Goal: Transaction & Acquisition: Book appointment/travel/reservation

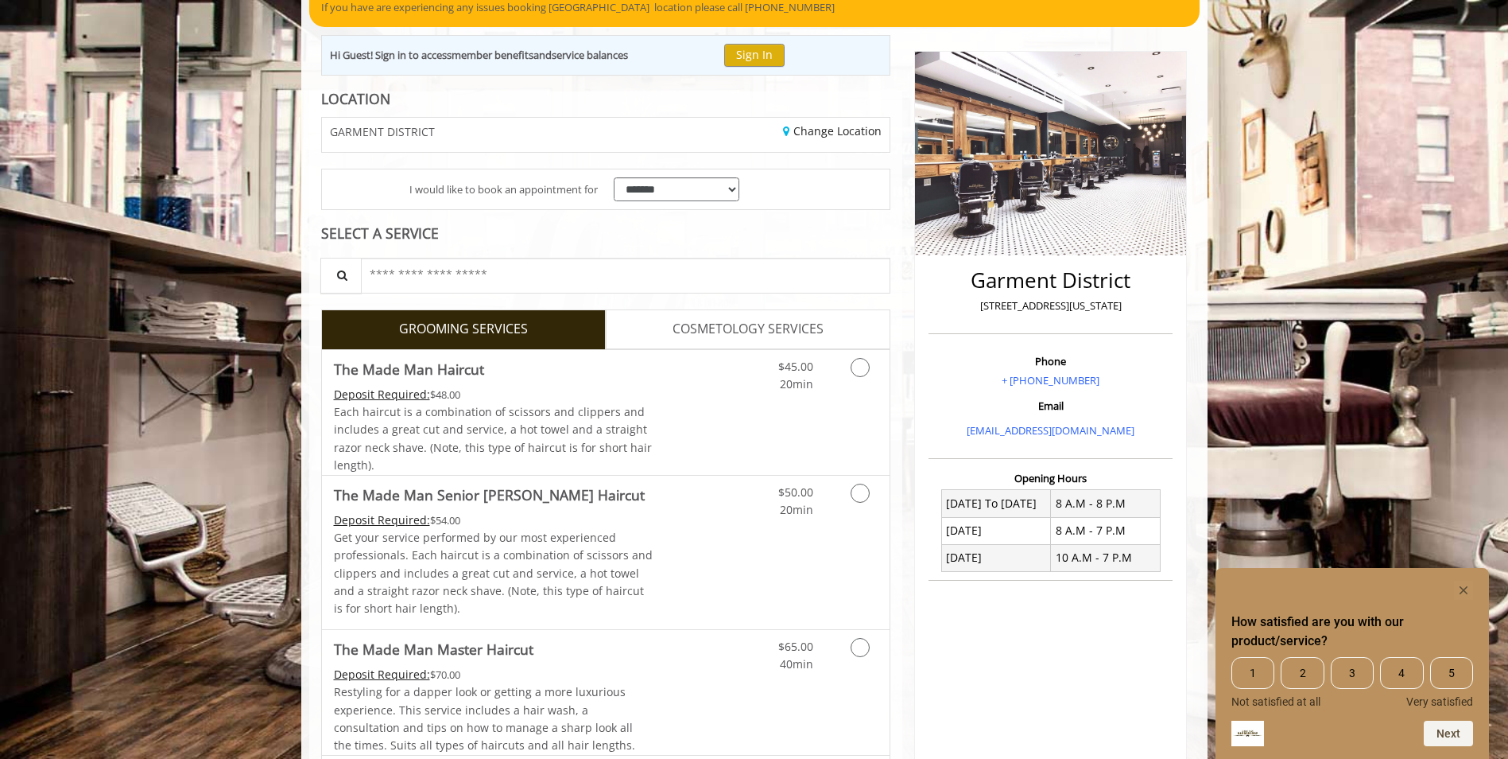
scroll to position [159, 0]
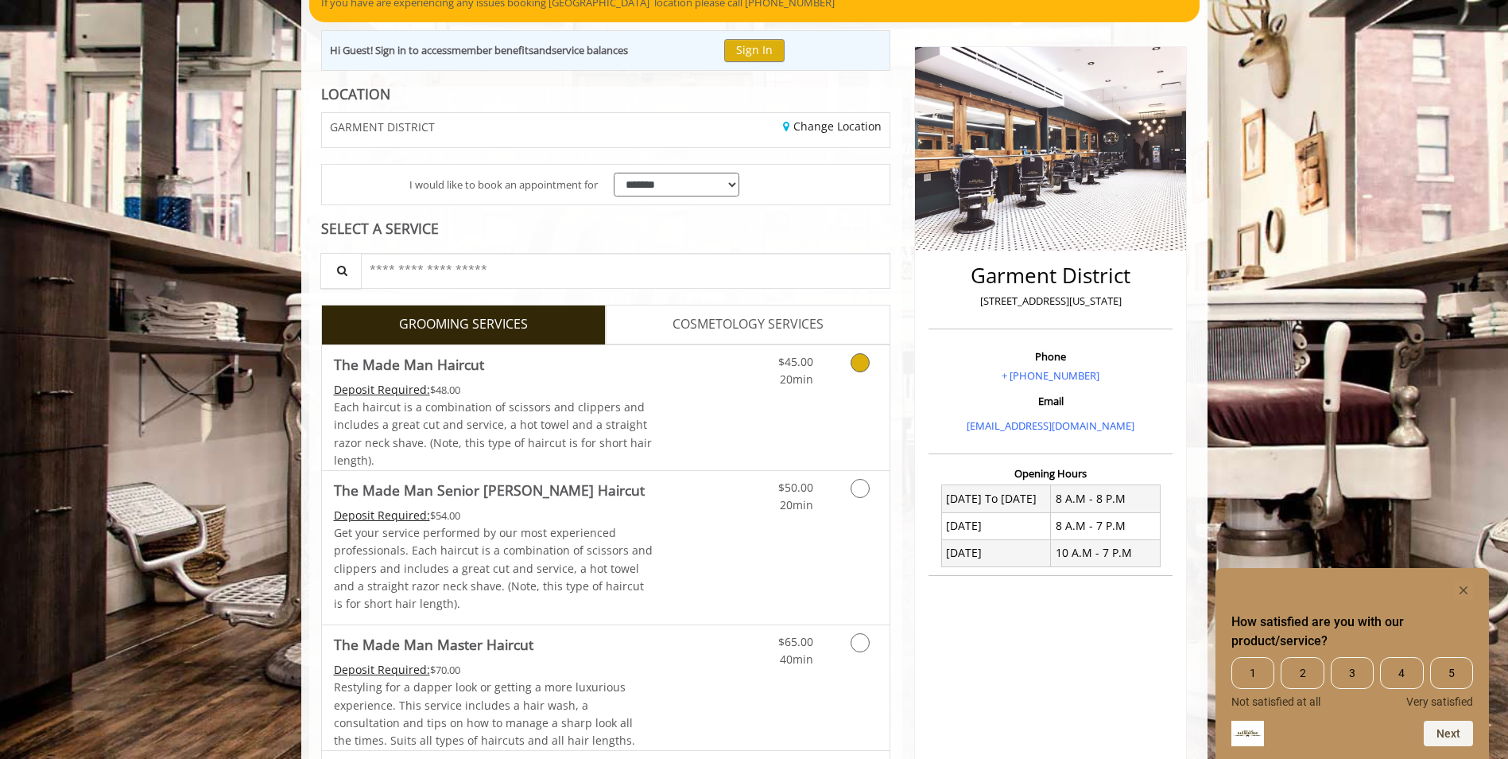
click at [856, 365] on icon "Grooming services" at bounding box center [860, 362] width 19 height 19
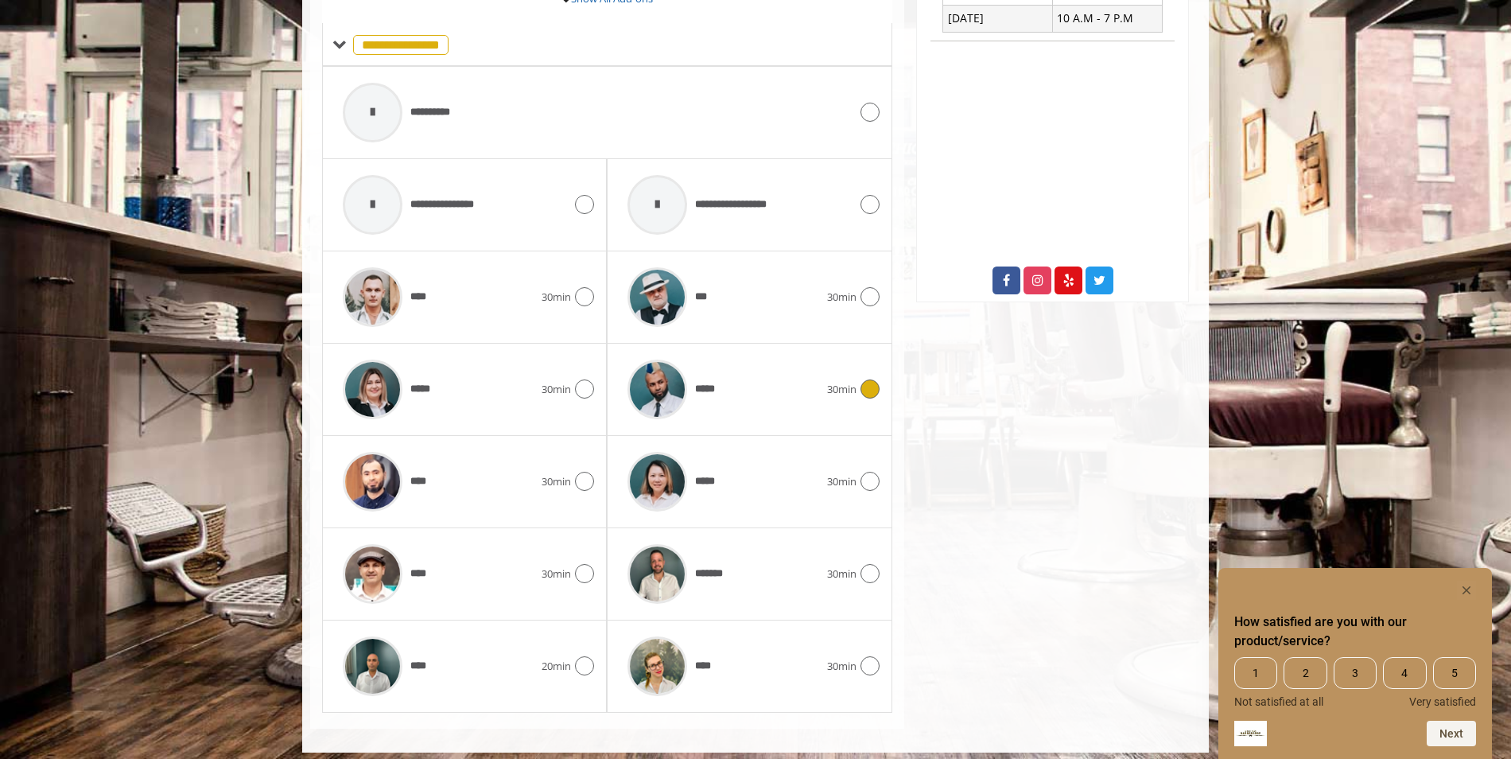
scroll to position [697, 0]
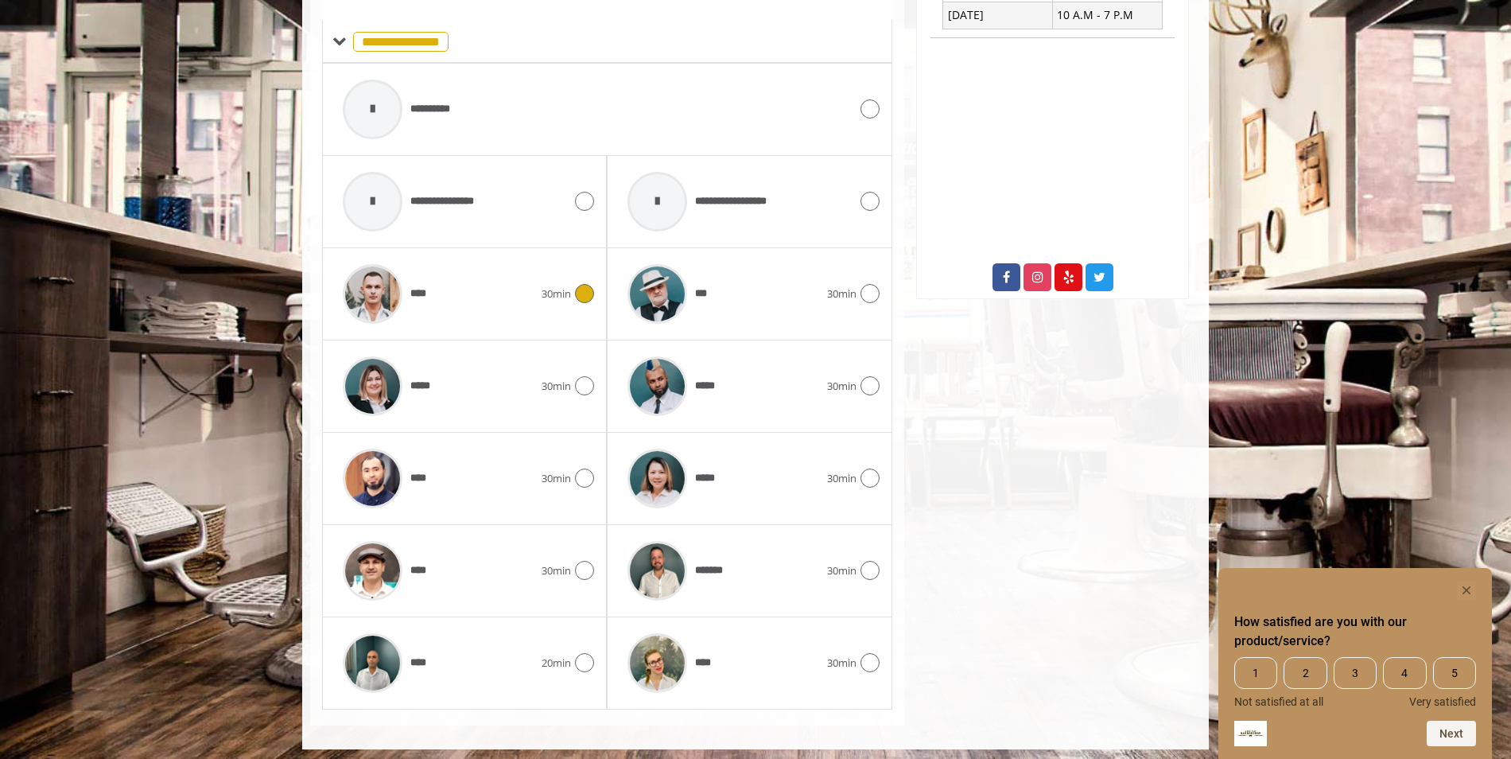
click at [525, 301] on div "****" at bounding box center [438, 294] width 207 height 76
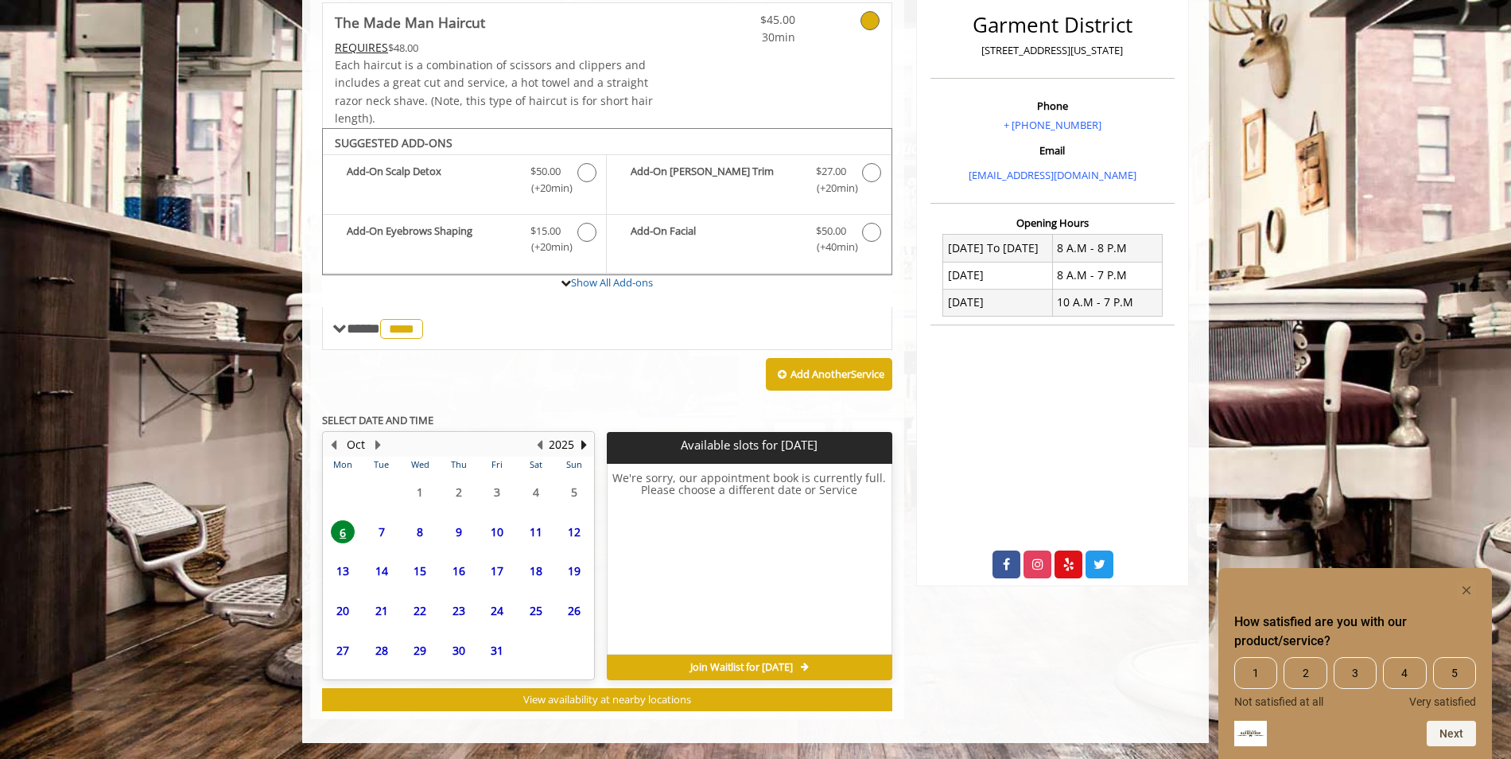
scroll to position [410, 0]
click at [423, 520] on span "8" at bounding box center [420, 518] width 24 height 23
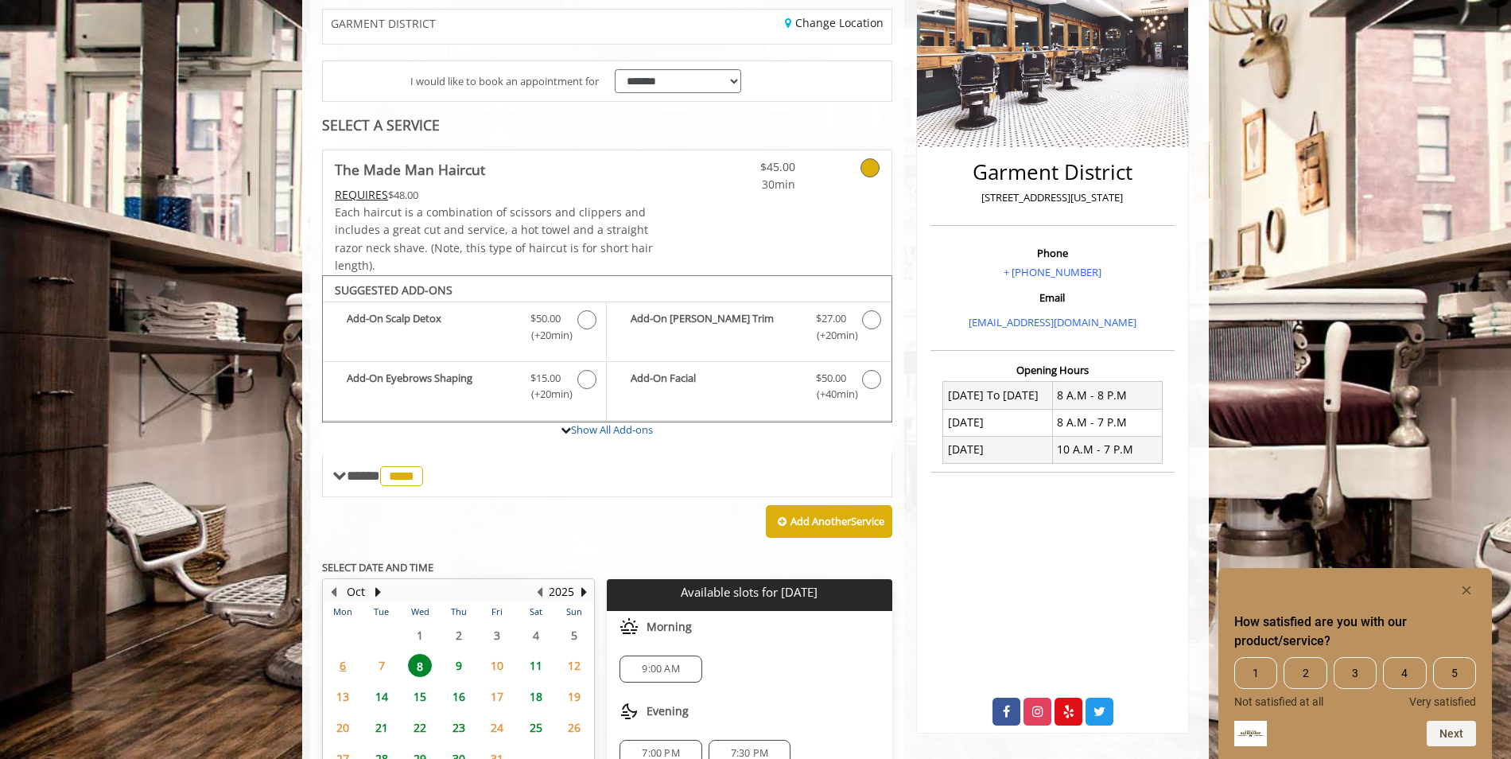
scroll to position [239, 0]
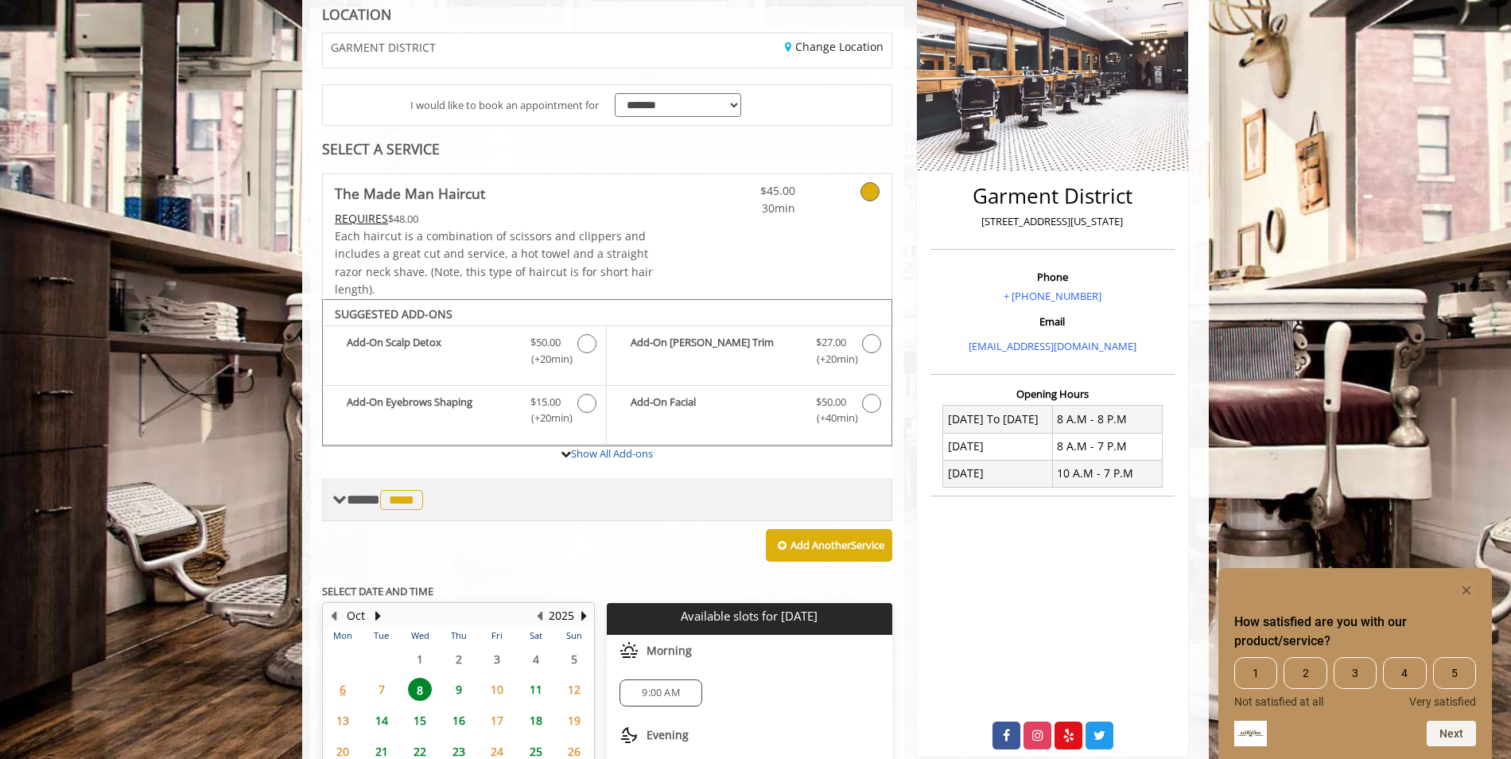
click at [409, 510] on span "****" at bounding box center [401, 500] width 43 height 20
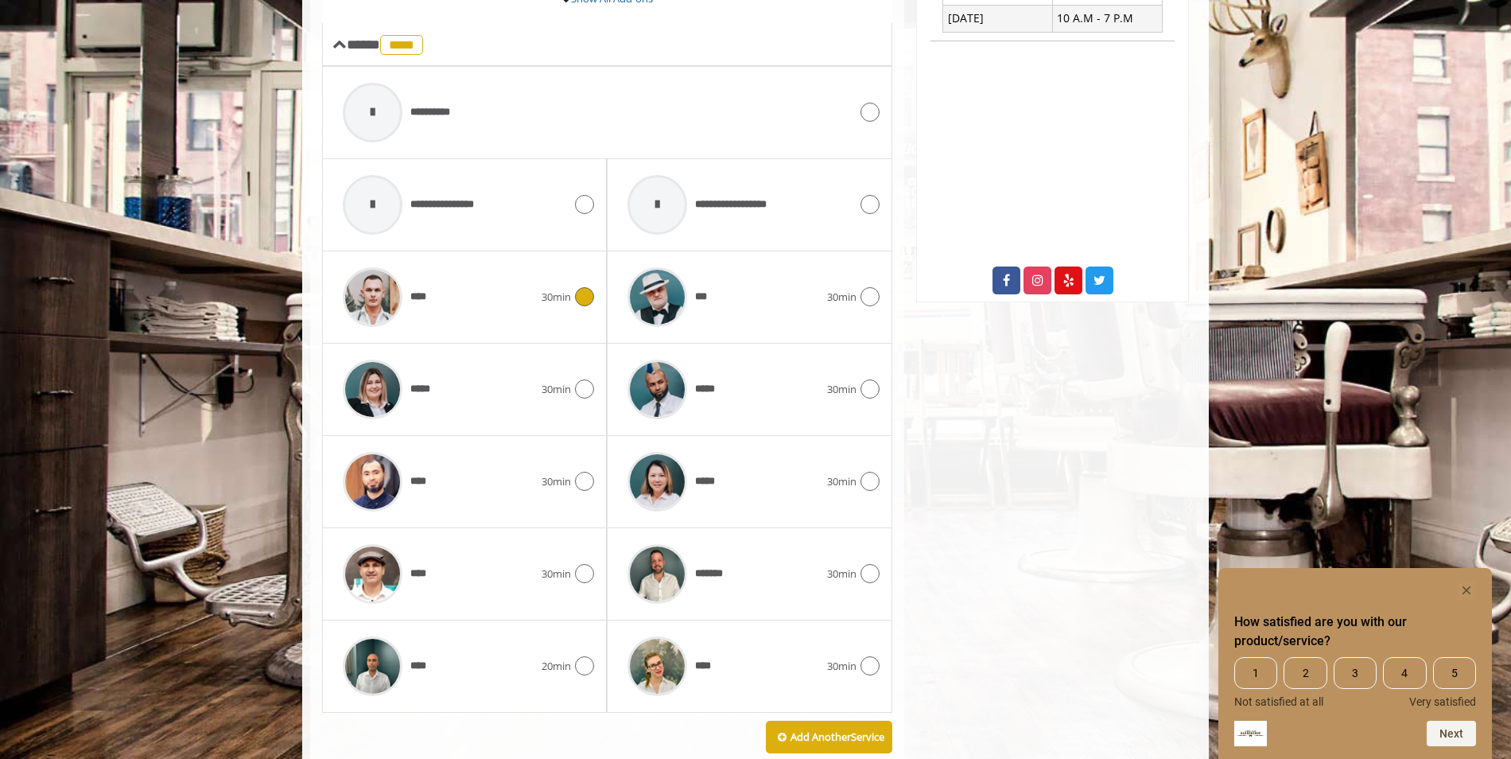
scroll to position [716, 0]
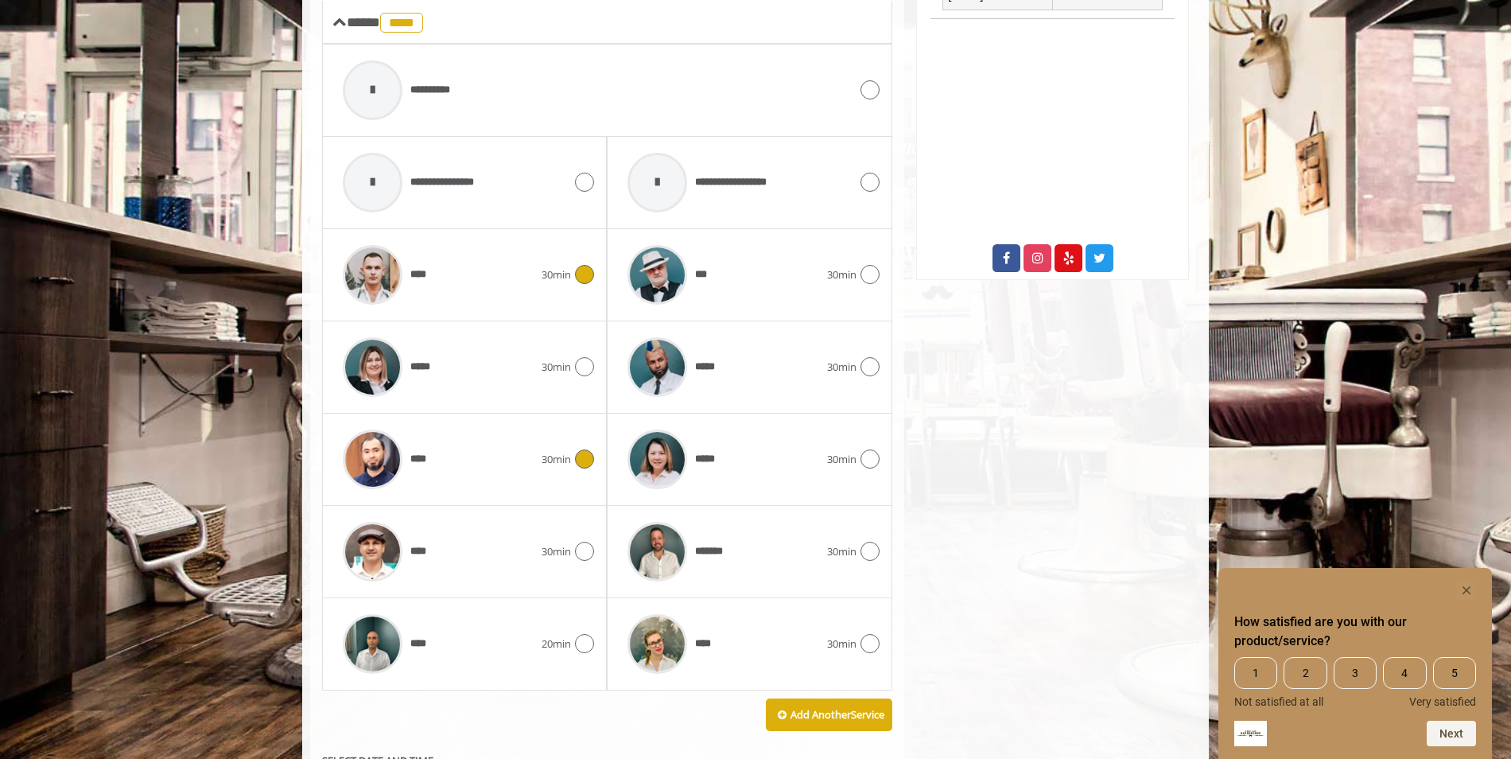
click at [555, 475] on div "**** 30min" at bounding box center [464, 459] width 259 height 76
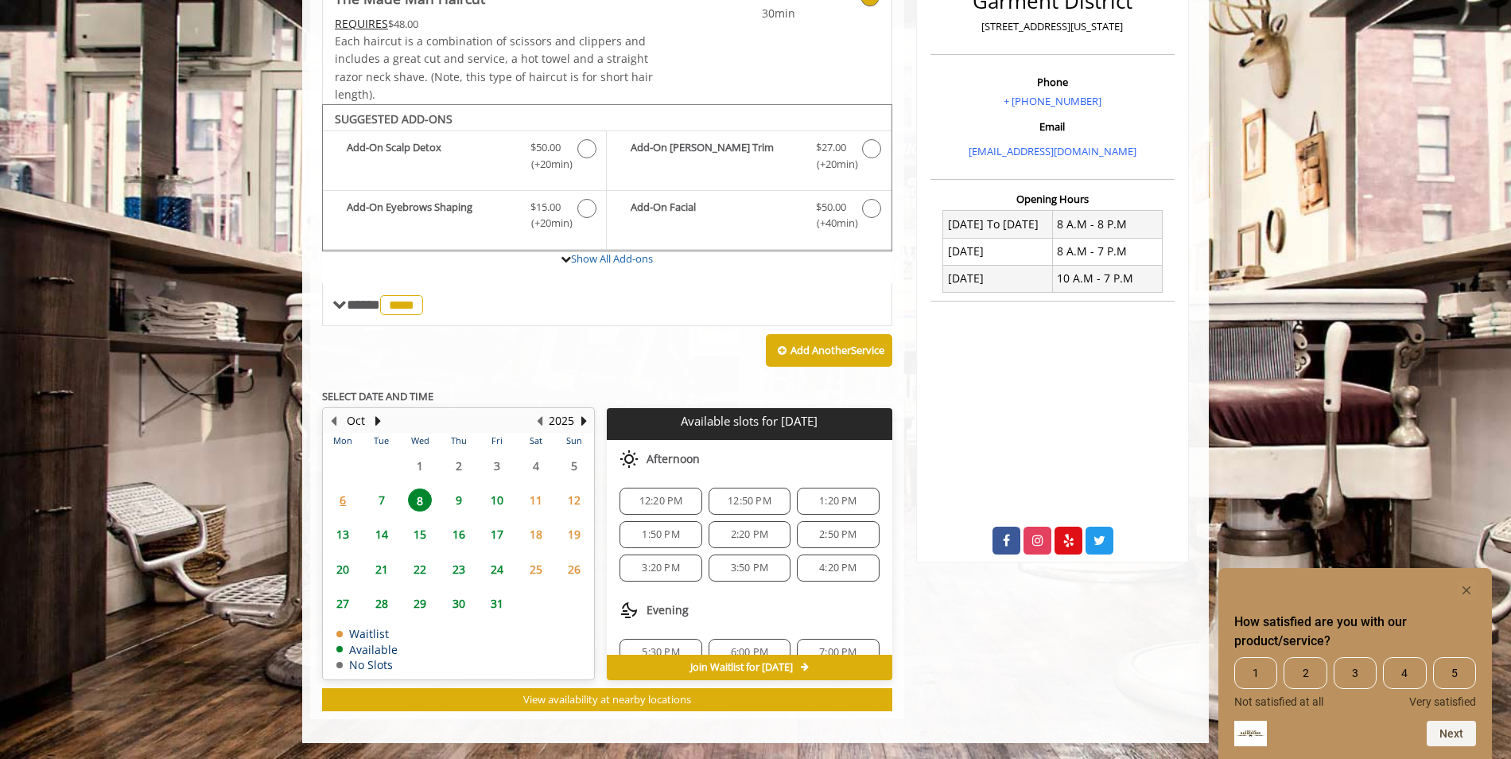
scroll to position [80, 0]
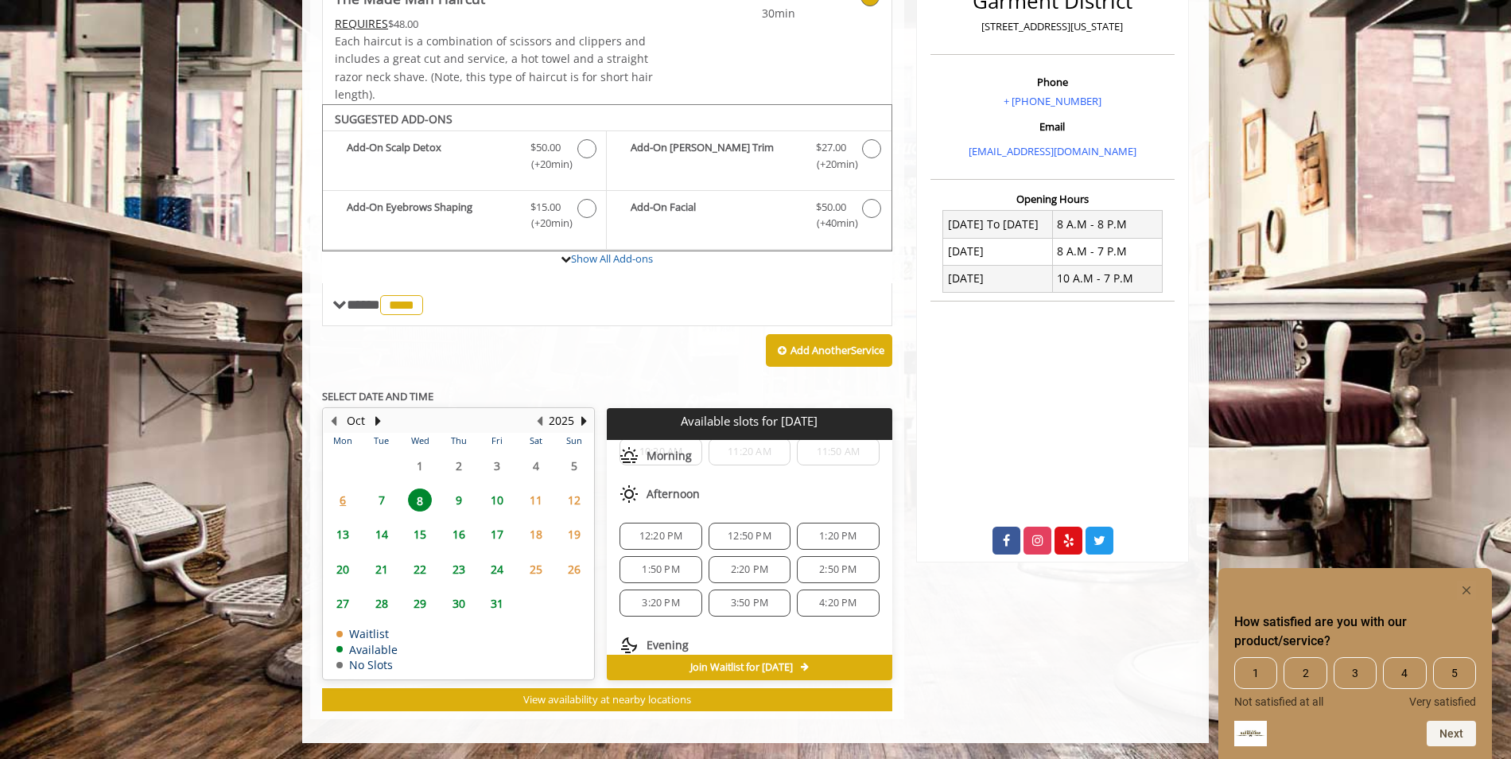
click at [668, 608] on span "3:20 PM" at bounding box center [660, 602] width 37 height 13
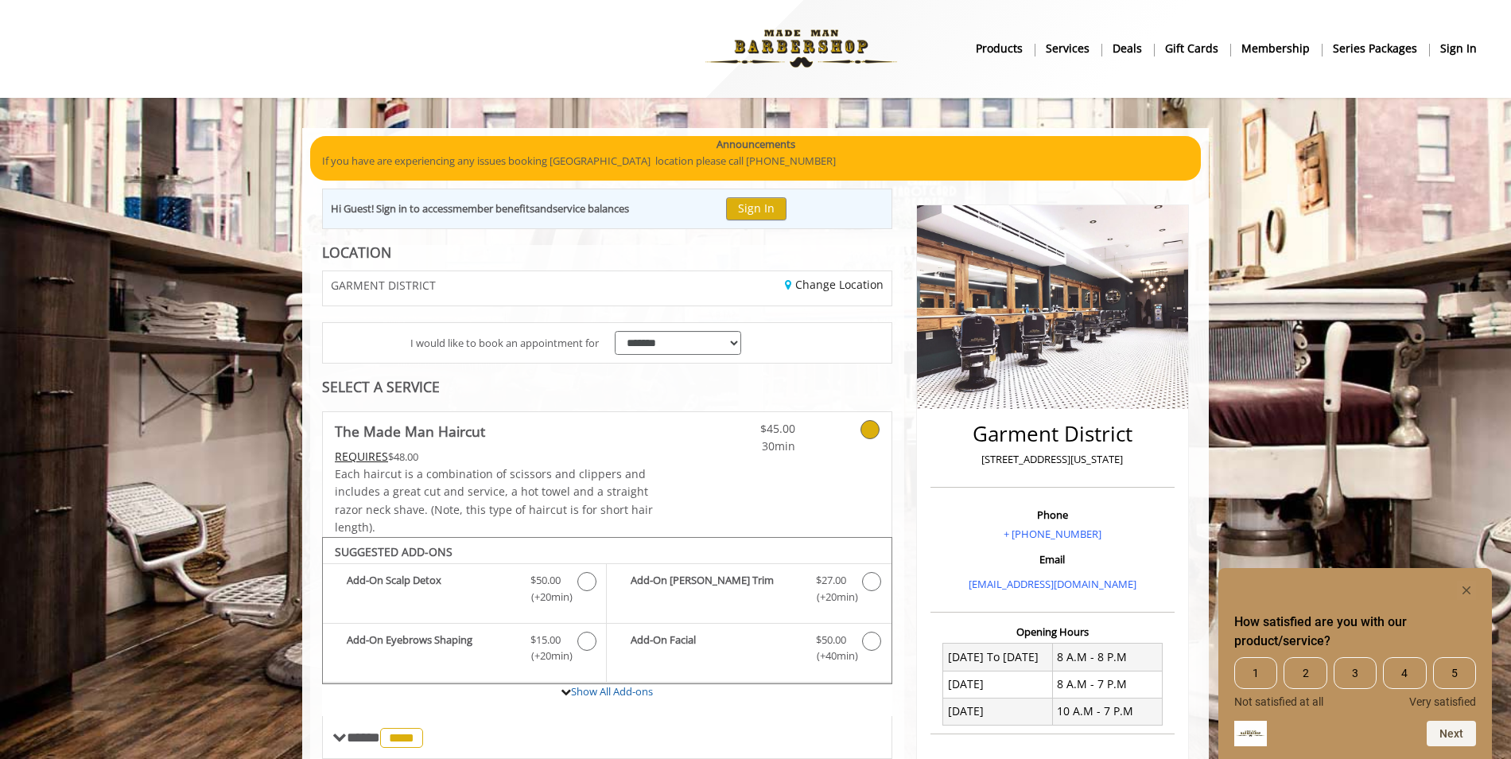
scroll to position [0, 0]
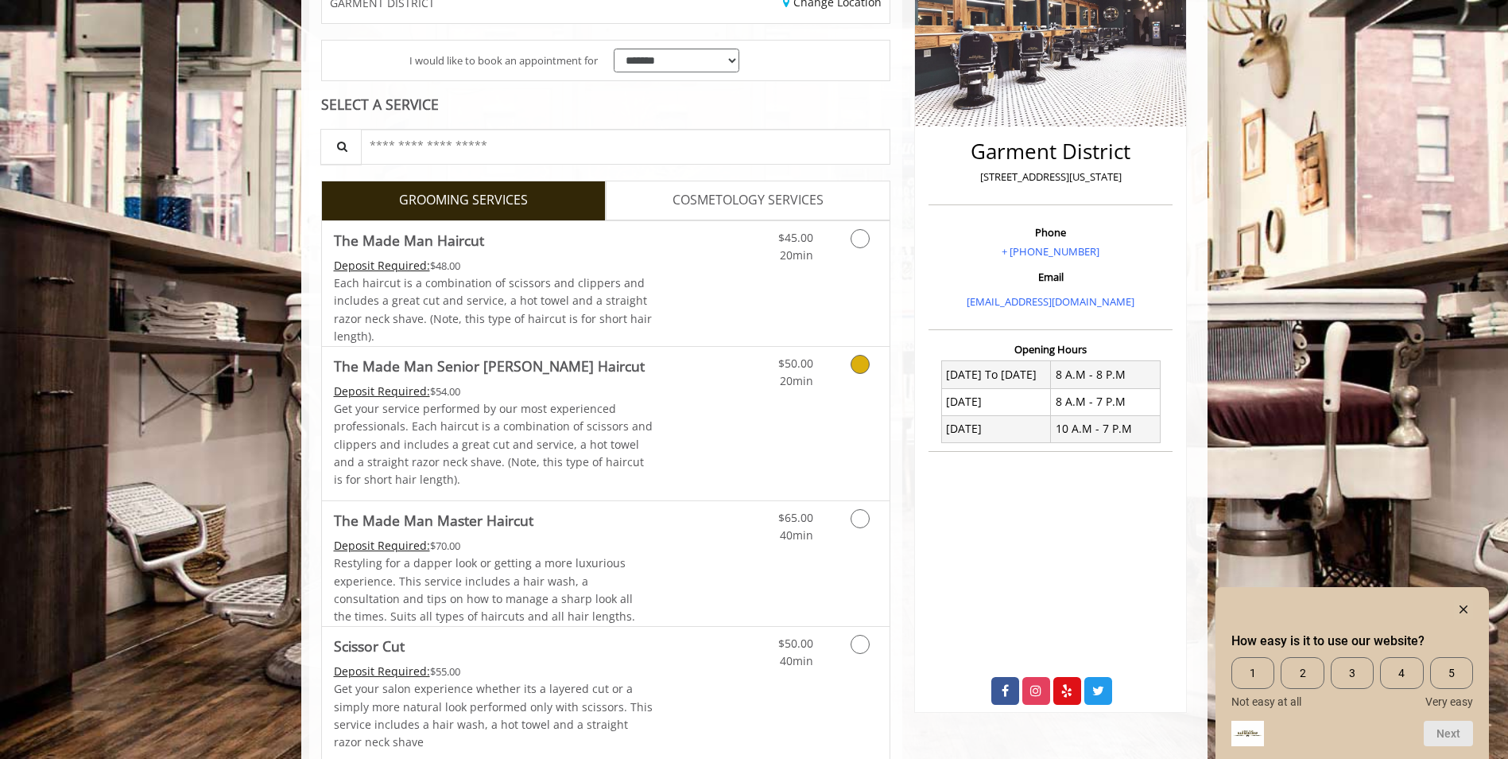
scroll to position [318, 0]
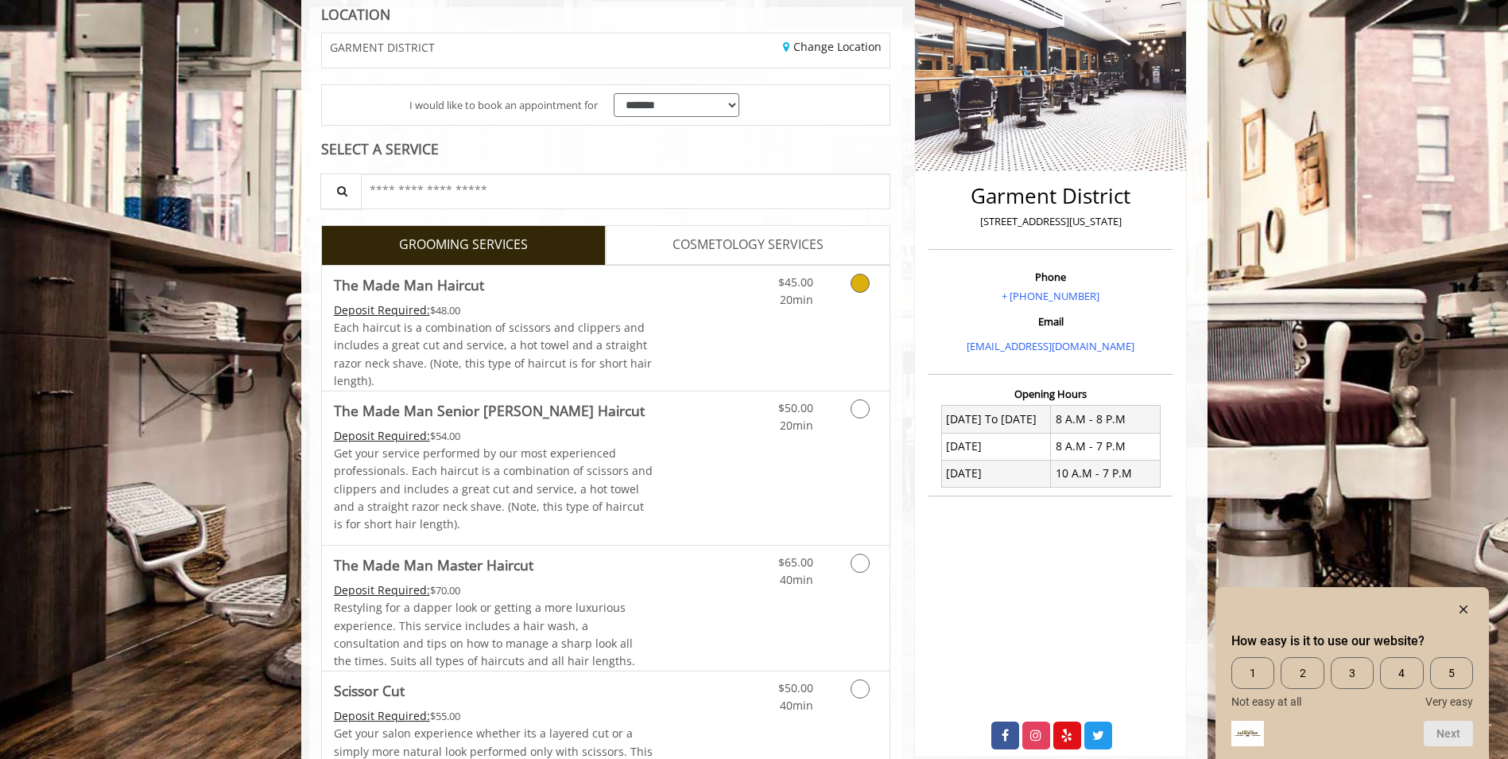
click at [778, 319] on div "$45.00 20min" at bounding box center [818, 328] width 142 height 125
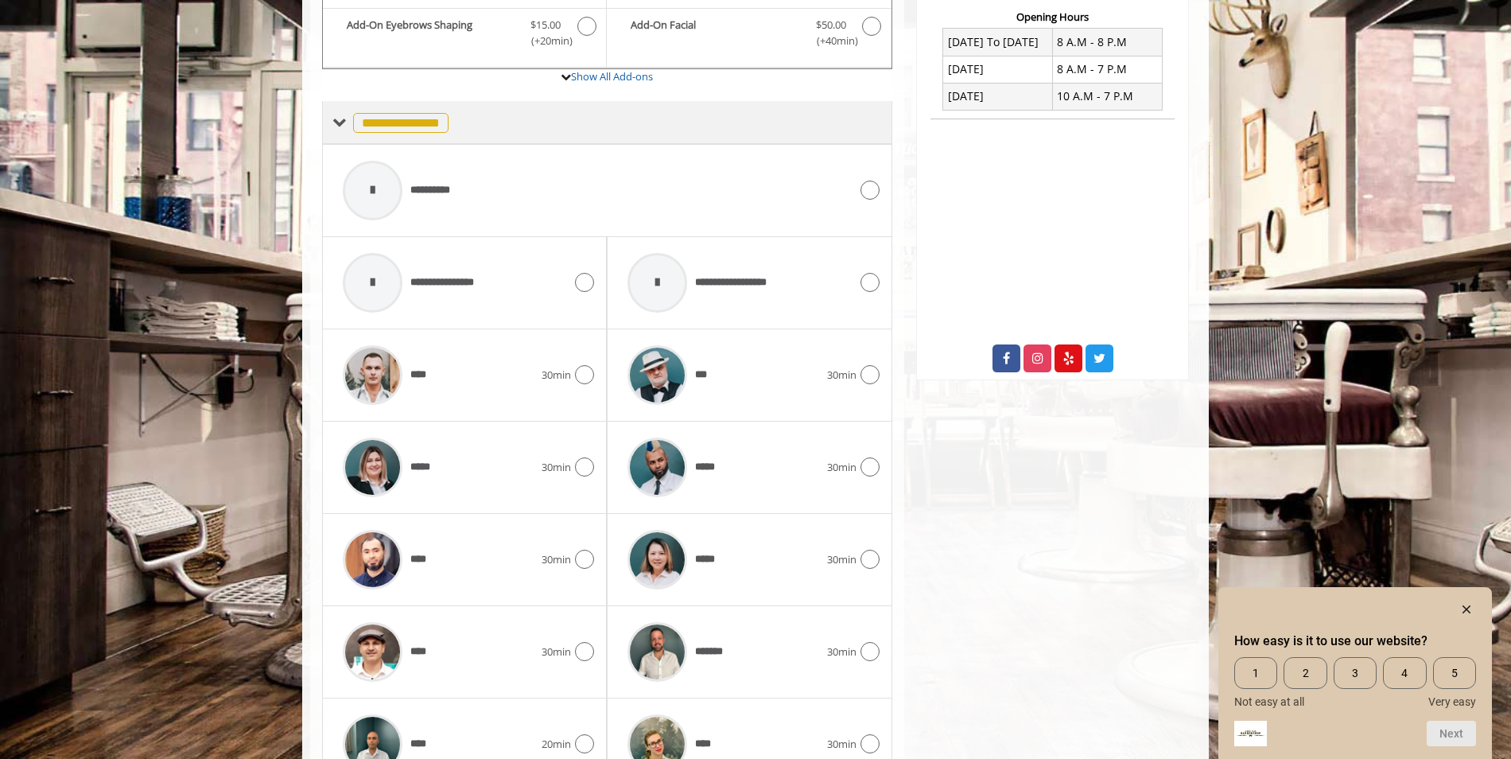
scroll to position [697, 0]
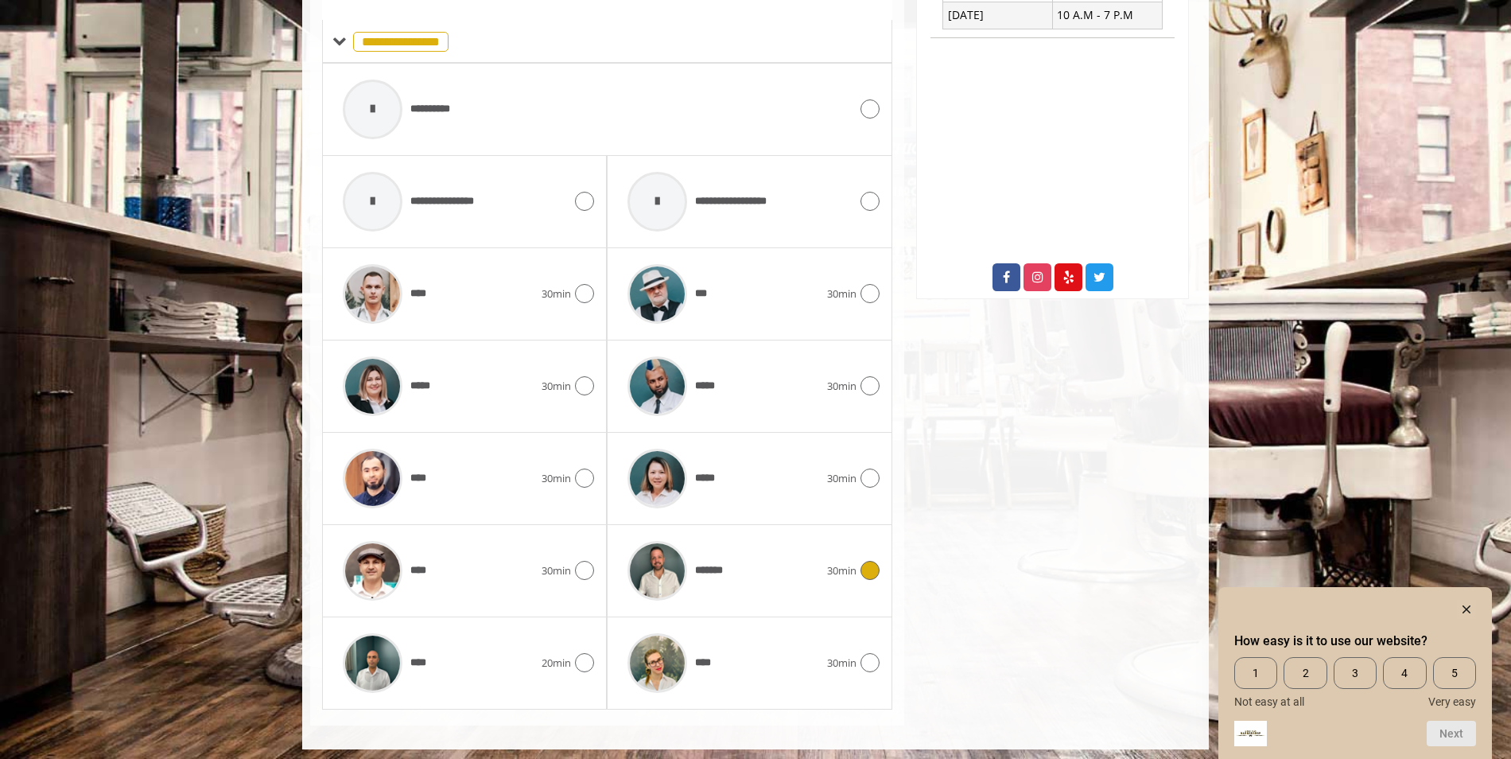
click at [755, 558] on div "*******" at bounding box center [722, 571] width 207 height 76
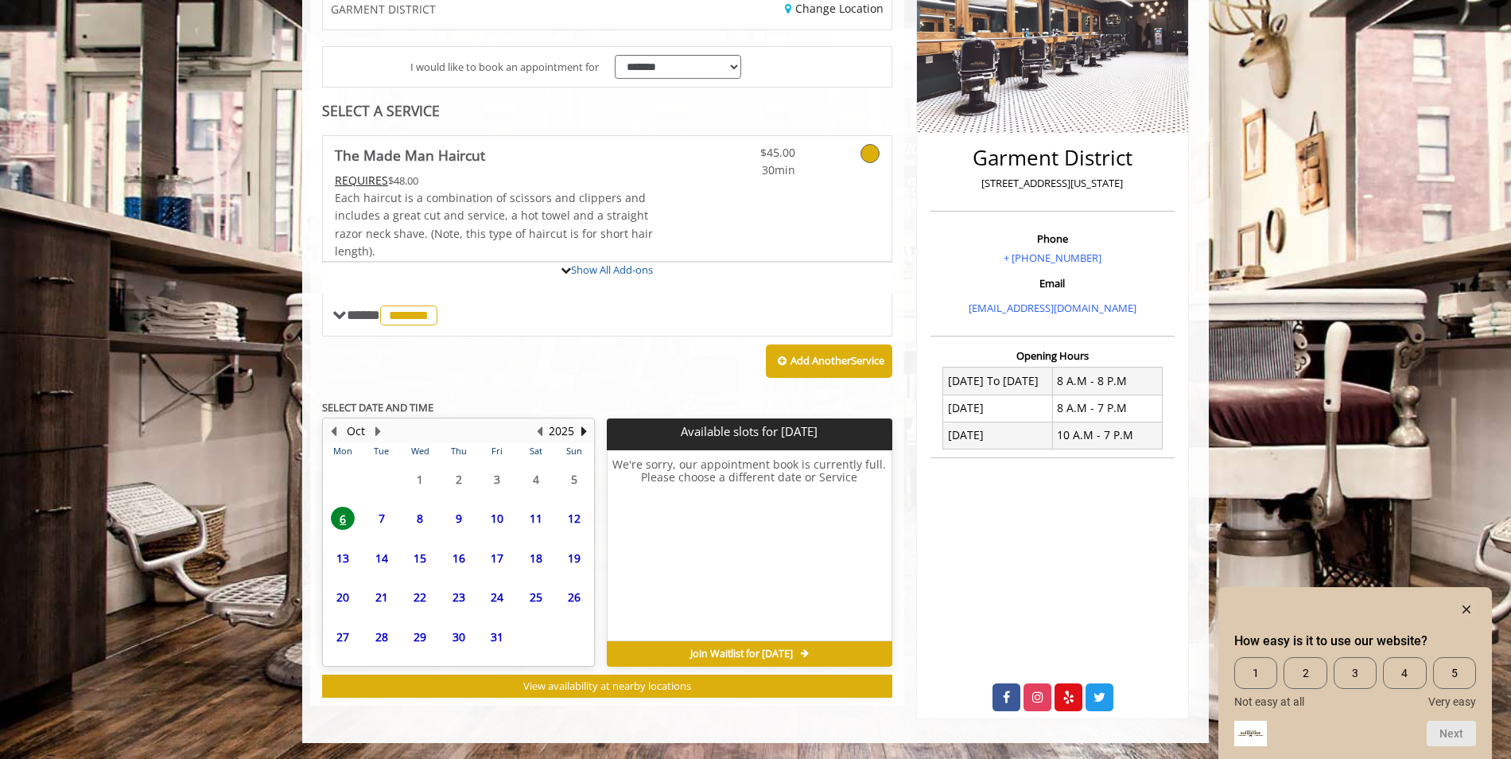
scroll to position [410, 0]
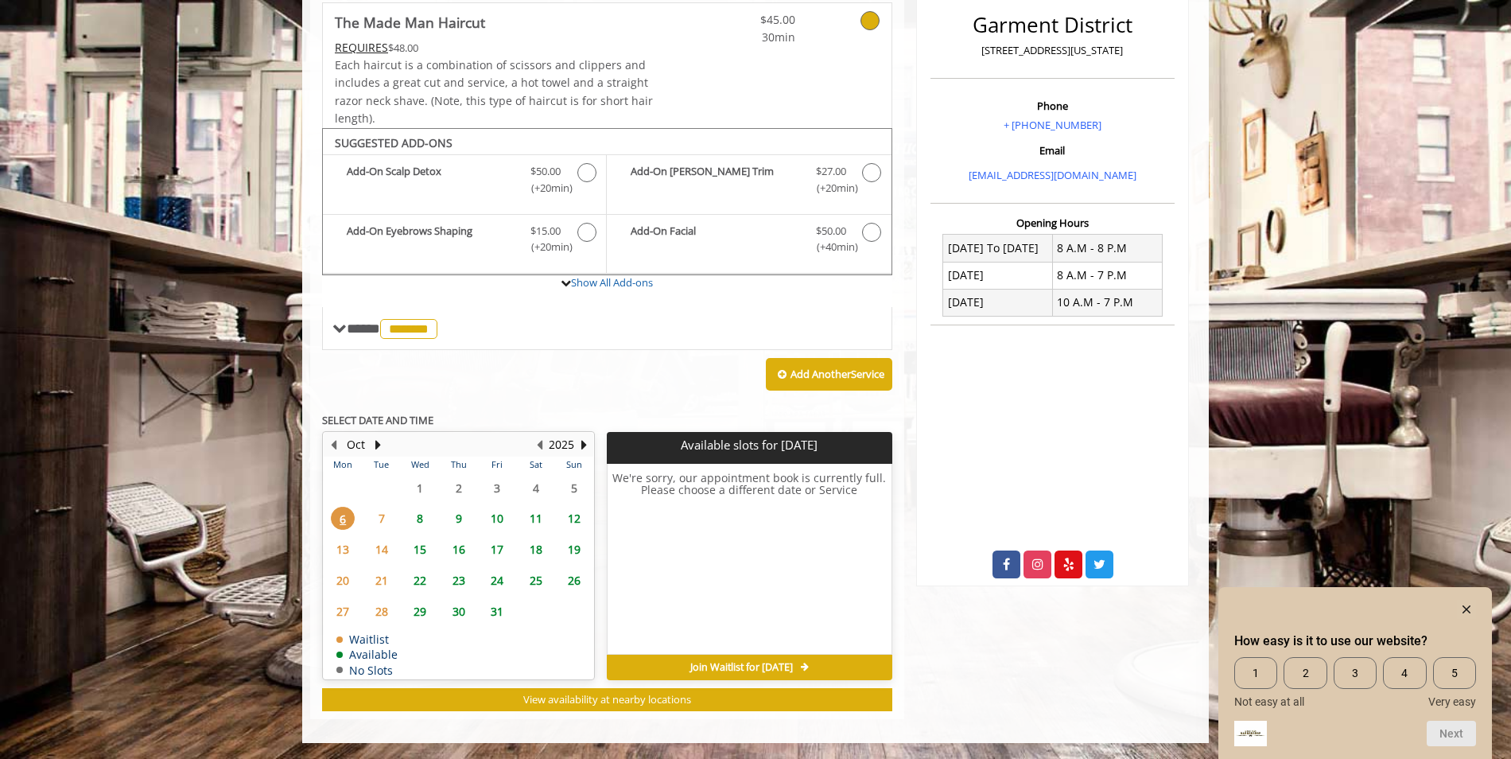
click at [421, 517] on span "8" at bounding box center [420, 518] width 24 height 23
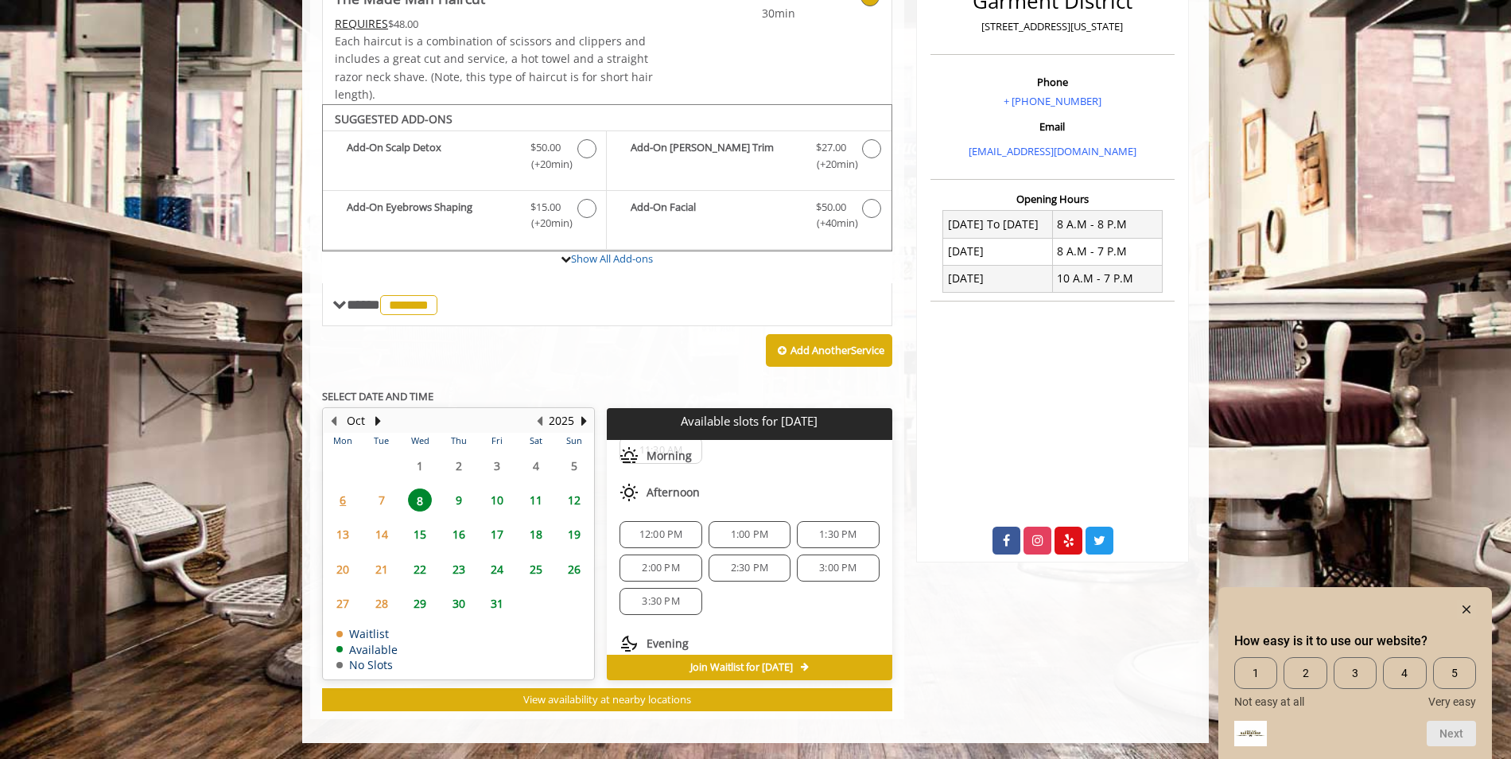
scroll to position [80, 0]
click at [834, 537] on span "3:00 PM" at bounding box center [837, 536] width 37 height 13
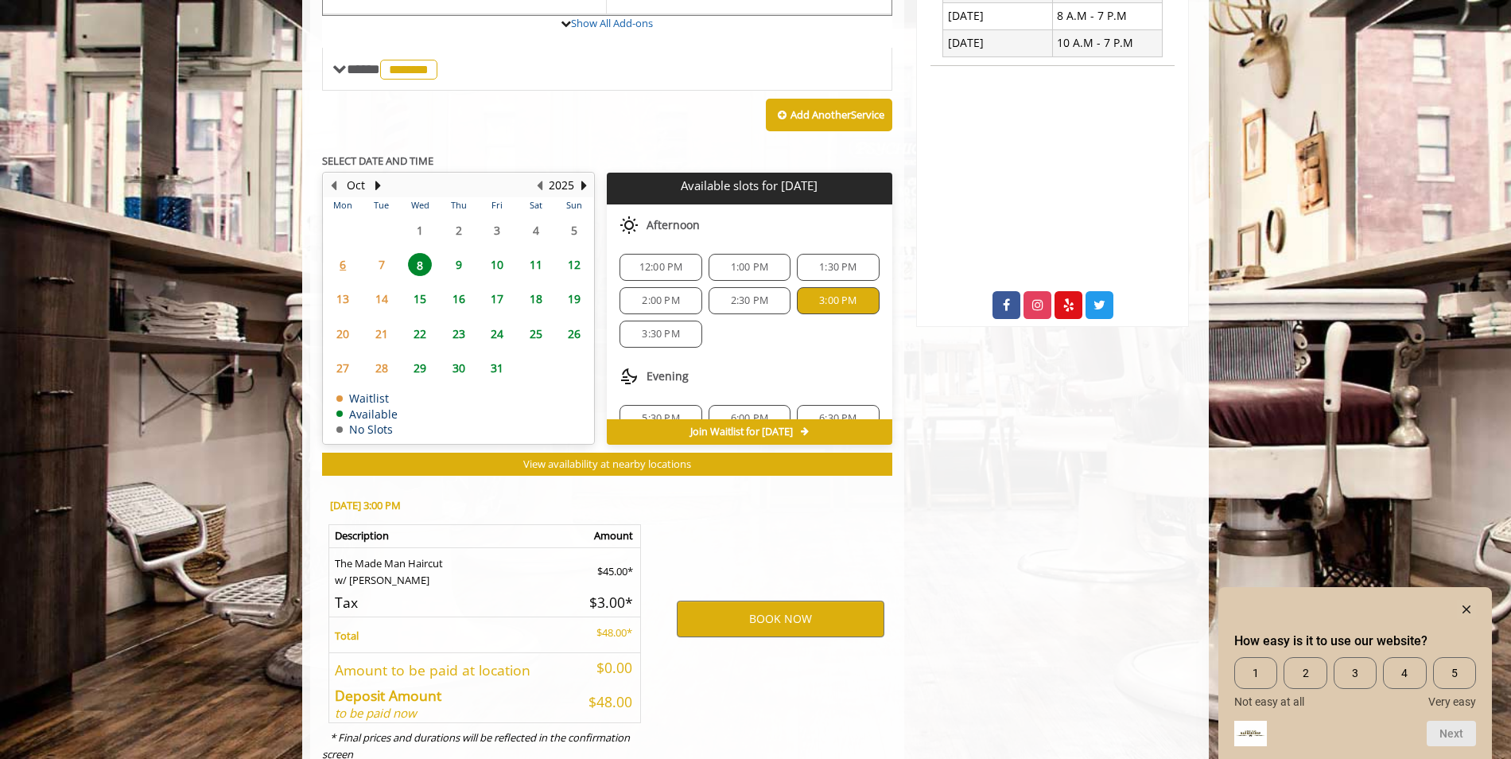
scroll to position [720, 0]
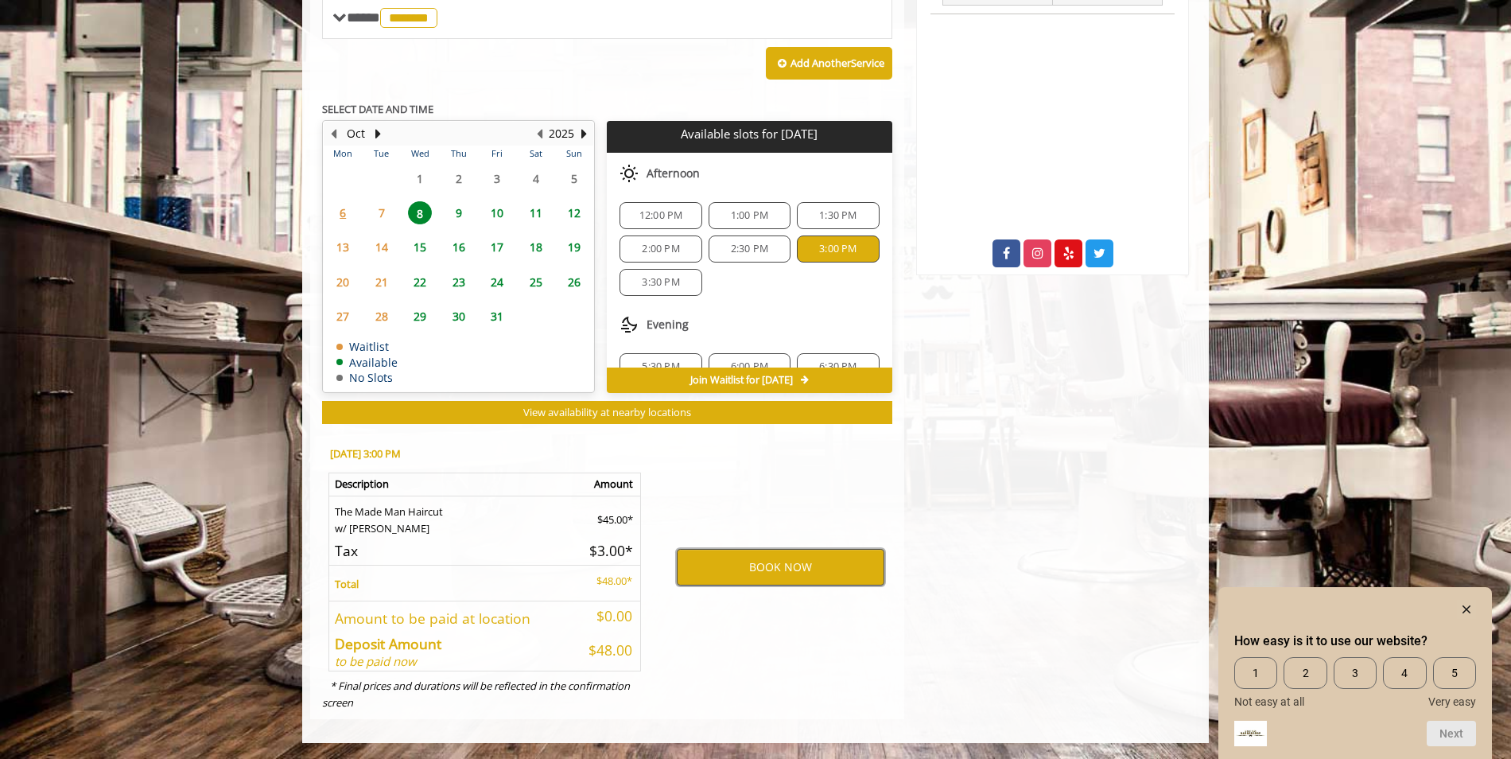
click at [815, 569] on button "BOOK NOW" at bounding box center [781, 567] width 208 height 37
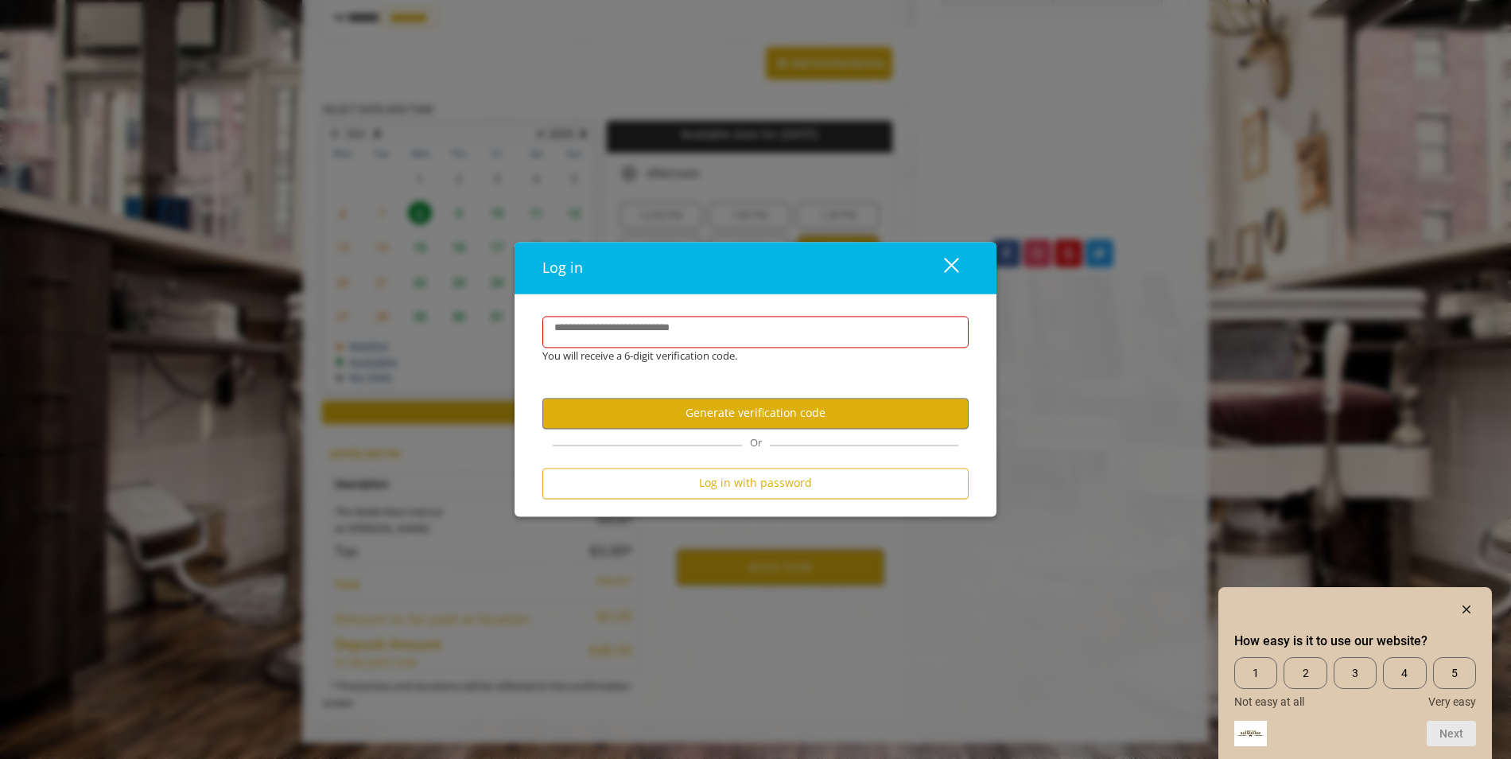
click at [947, 270] on div "close dialog" at bounding box center [951, 264] width 15 height 15
